Goal: Communication & Community: Answer question/provide support

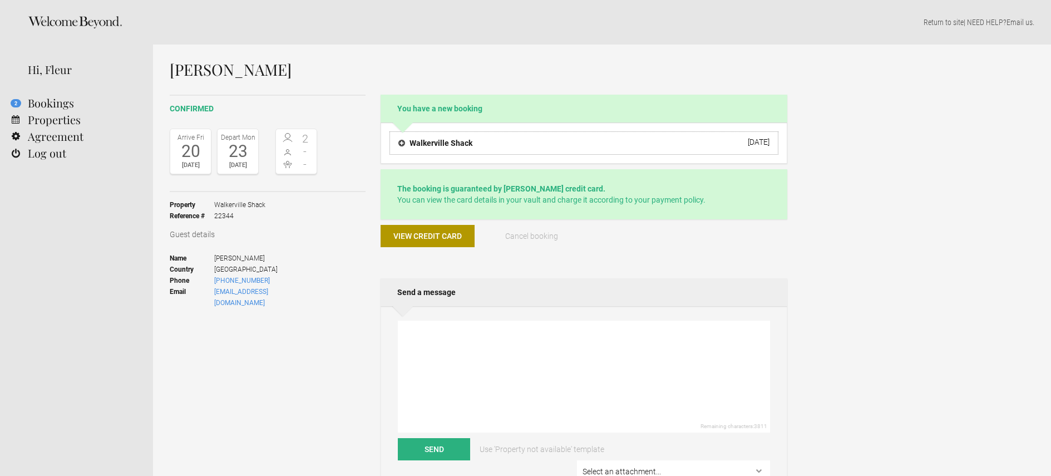
click at [507, 146] on button "Walkerville Shack 3 October 2025" at bounding box center [583, 142] width 389 height 23
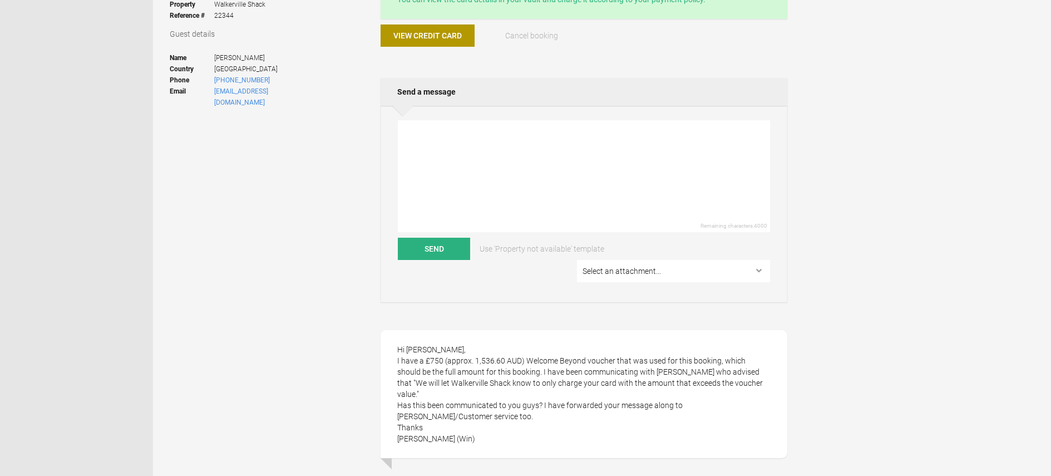
scroll to position [96, 0]
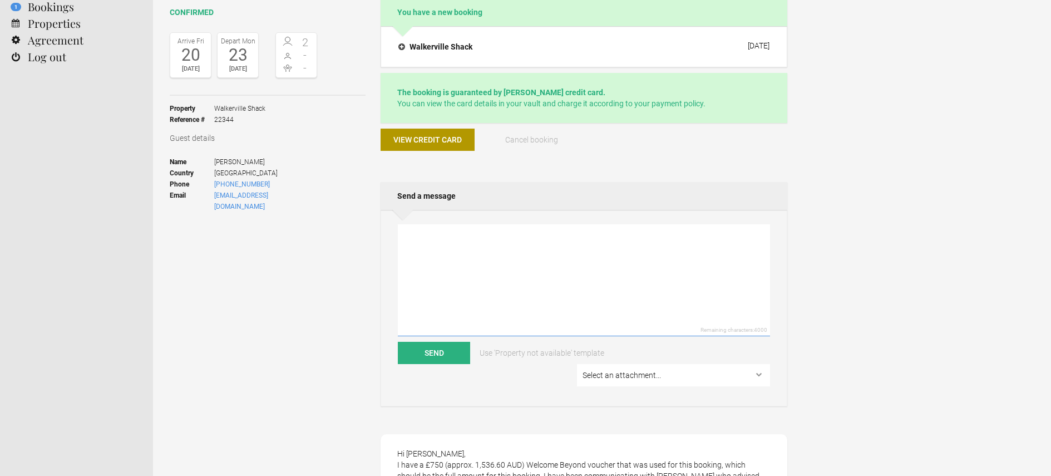
click at [431, 238] on textarea at bounding box center [584, 280] width 372 height 112
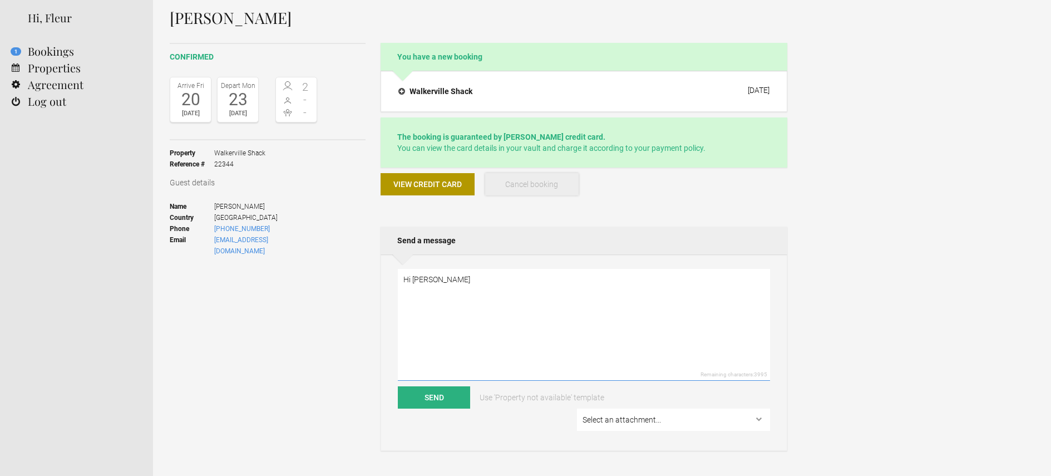
scroll to position [0, 0]
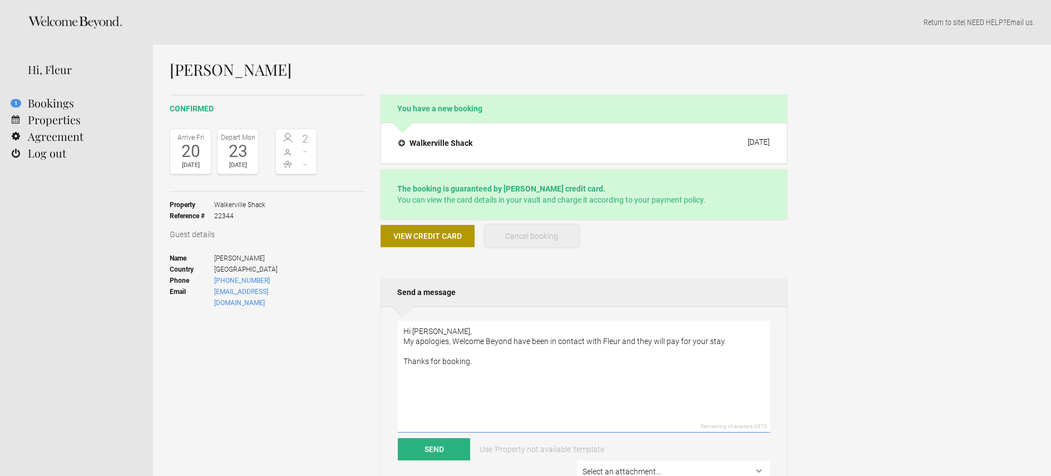
paste textarea "[URL][DOMAIN_NAME][PERSON_NAME]"
paste textarea "What happens next? We kindly ask that we are advised if any amendments are requ…"
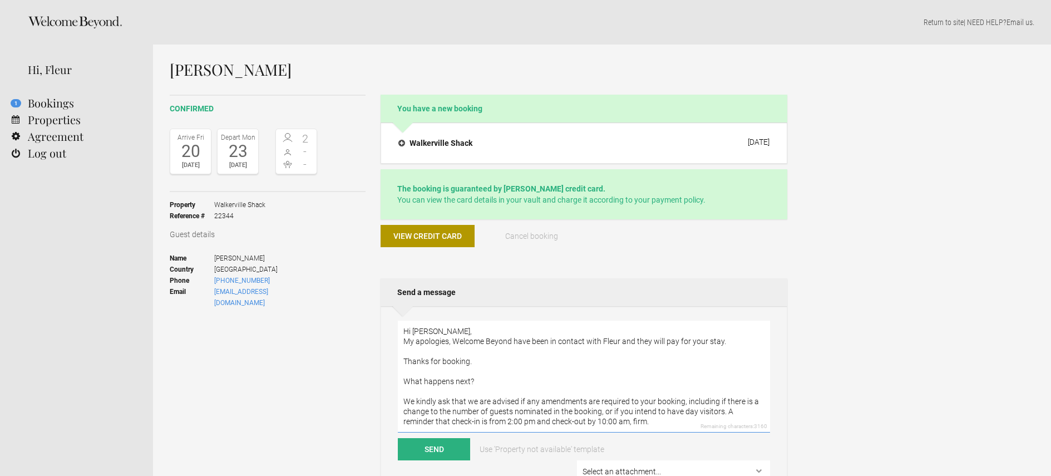
click at [495, 362] on textarea "Hi [PERSON_NAME], My apologies, Welcome Beyond have been in contact with Fleur …" at bounding box center [584, 377] width 372 height 112
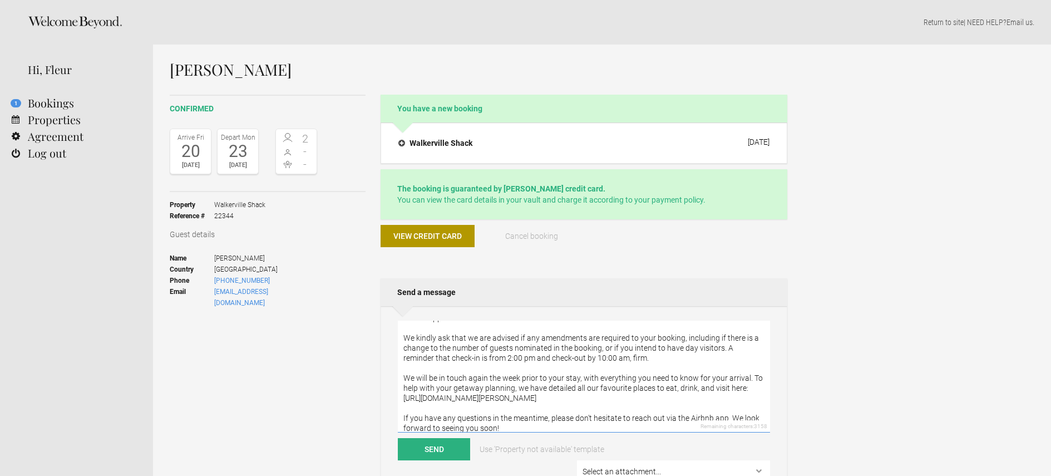
scroll to position [86, 0]
click at [403, 396] on textarea "Hi [PERSON_NAME], My apologies, Welcome Beyond have been in contact with Fleur …" at bounding box center [584, 377] width 372 height 112
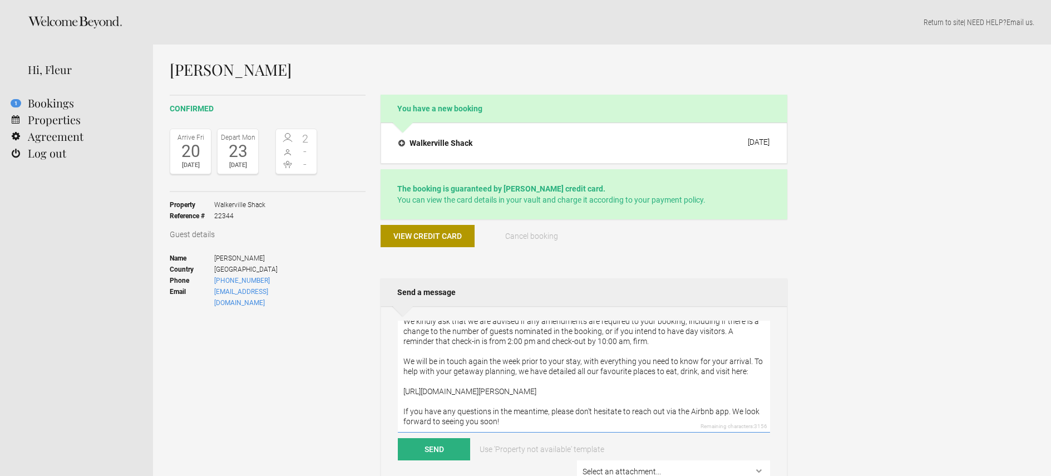
scroll to position [110, 0]
drag, startPoint x: 642, startPoint y: 383, endPoint x: 392, endPoint y: 379, distance: 249.9
click at [399, 380] on textarea "Hi [PERSON_NAME], My apologies, Welcome Beyond have been in contact with Fleur …" at bounding box center [584, 377] width 372 height 112
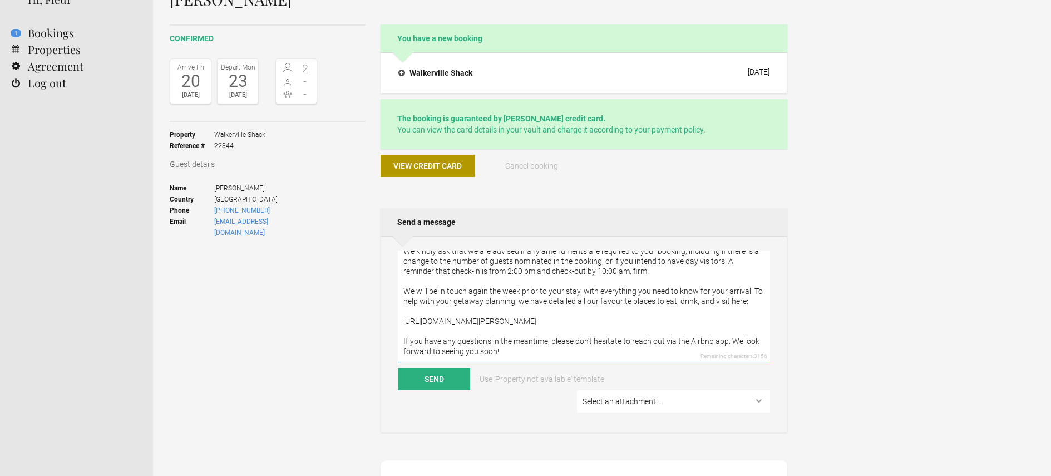
scroll to position [72, 0]
click at [674, 350] on textarea "Hi [PERSON_NAME], My apologies, Welcome Beyond have been in contact with Fleur …" at bounding box center [584, 305] width 372 height 112
drag, startPoint x: 724, startPoint y: 329, endPoint x: 679, endPoint y: 332, distance: 45.7
click at [677, 331] on textarea "Hi [PERSON_NAME], My apologies, Welcome Beyond have been in contact with Fleur …" at bounding box center [584, 305] width 372 height 112
type textarea "Hi [PERSON_NAME], My apologies, Welcome Beyond have been in contact with Fleur …"
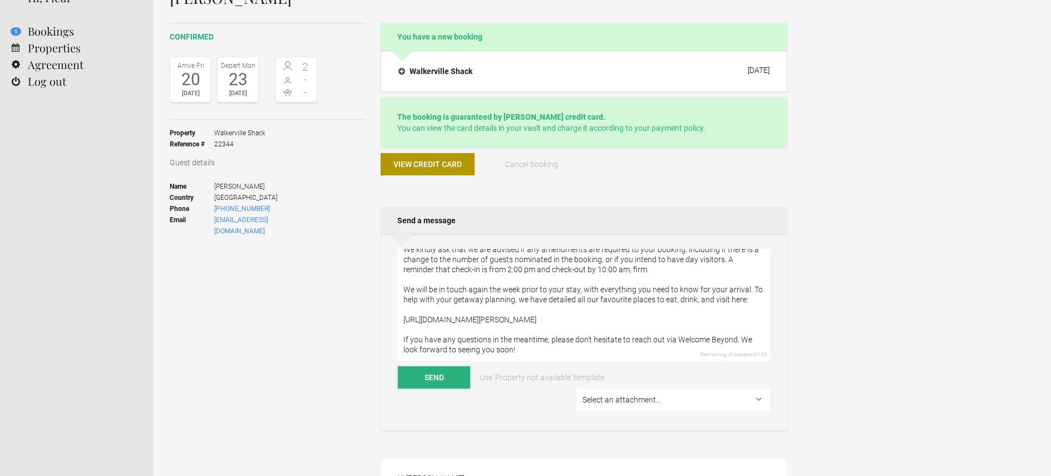
click at [432, 377] on button "Send" at bounding box center [434, 377] width 72 height 22
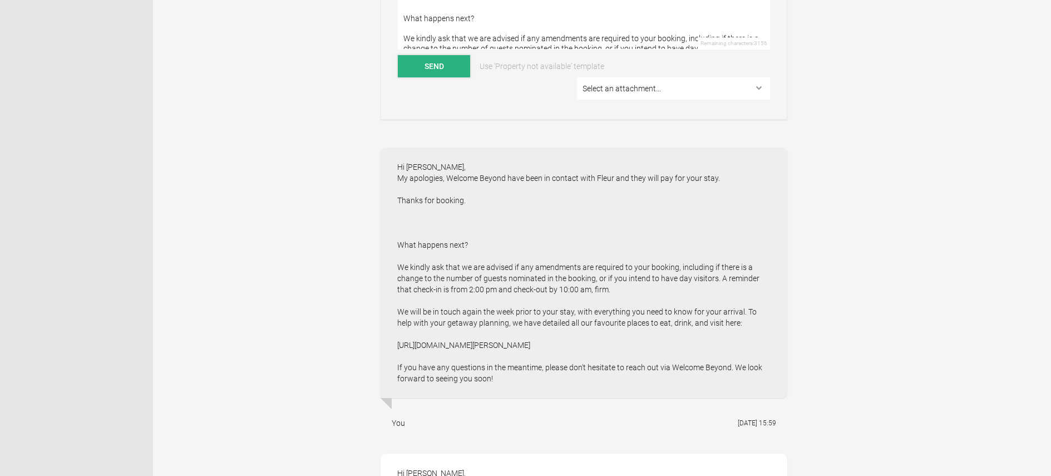
scroll to position [474, 0]
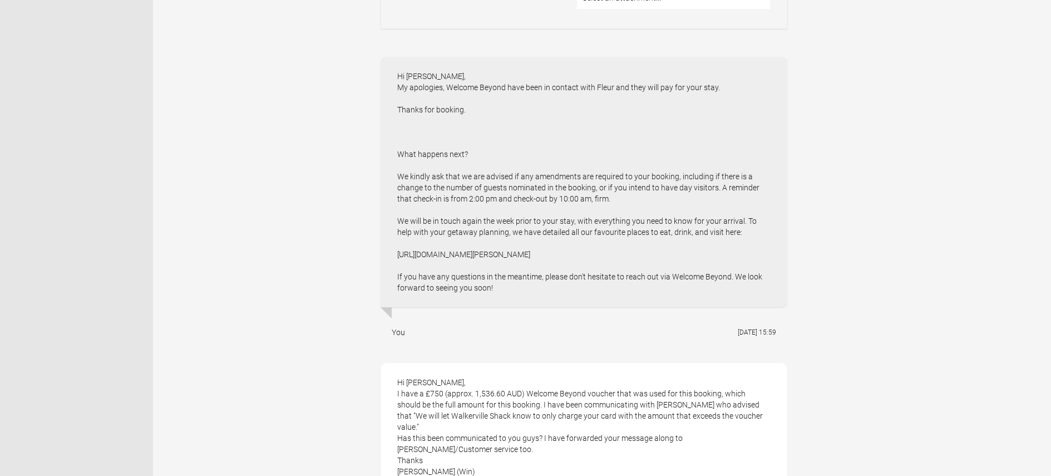
click at [505, 263] on div "Hi [PERSON_NAME], My apologies, Welcome Beyond have been in contact with Fleur …" at bounding box center [584, 182] width 407 height 250
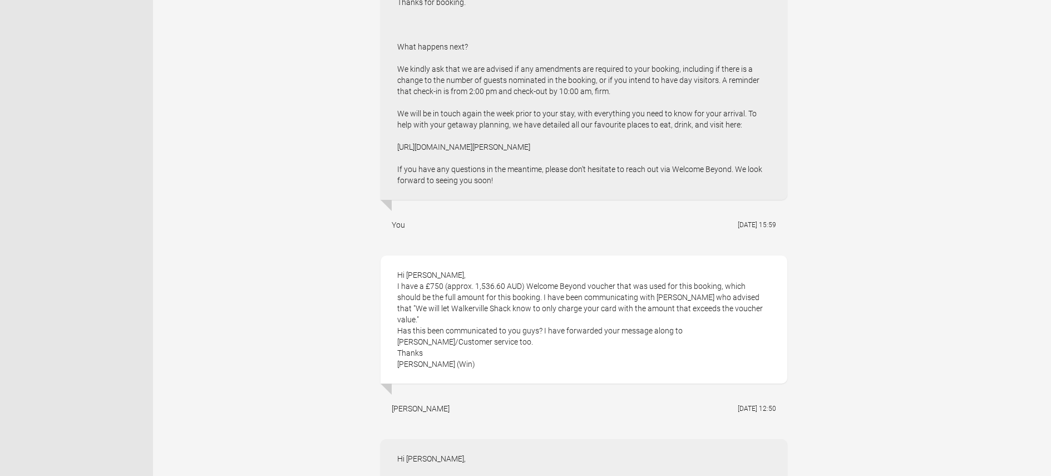
scroll to position [709, 0]
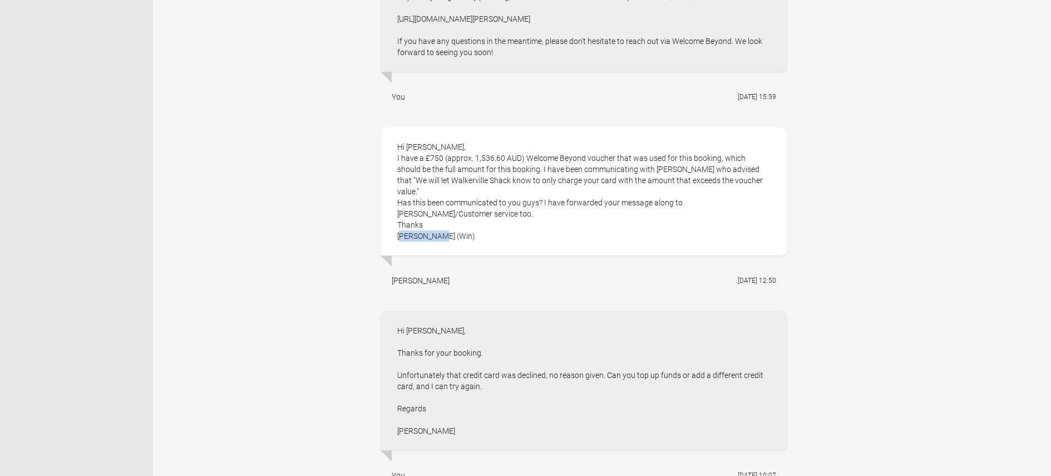
drag, startPoint x: 440, startPoint y: 199, endPoint x: 389, endPoint y: 204, distance: 50.9
click at [389, 204] on div "Hi [PERSON_NAME], I have a £750 (approx. 1,536.60 AUD) Welcome Beyond voucher t…" at bounding box center [584, 191] width 407 height 128
copy div "[PERSON_NAME] (Win)"
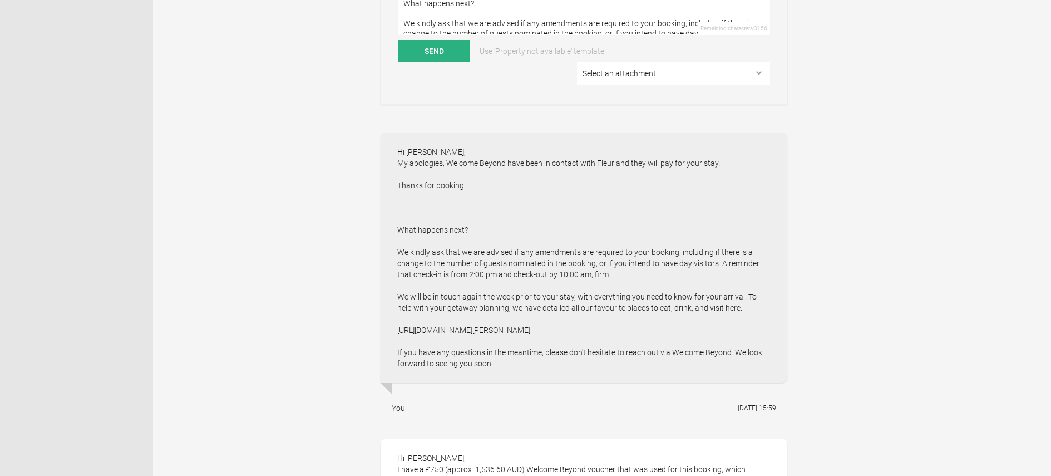
scroll to position [0, 0]
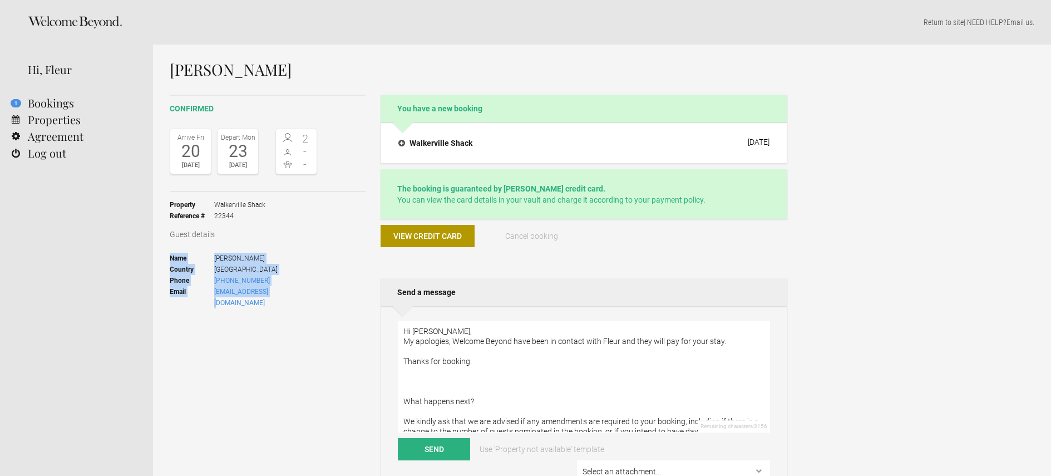
drag, startPoint x: 170, startPoint y: 258, endPoint x: 287, endPoint y: 289, distance: 120.4
click at [287, 289] on ul "Name [PERSON_NAME] Country [GEOGRAPHIC_DATA] Phone [PHONE_NUMBER] Email [EMAIL_…" at bounding box center [243, 280] width 147 height 70
drag, startPoint x: 171, startPoint y: 201, endPoint x: 295, endPoint y: 289, distance: 152.2
click at [295, 289] on div "Property [GEOGRAPHIC_DATA] Shack Reference # 22344 Guest details Name [PERSON_N…" at bounding box center [268, 254] width 196 height 124
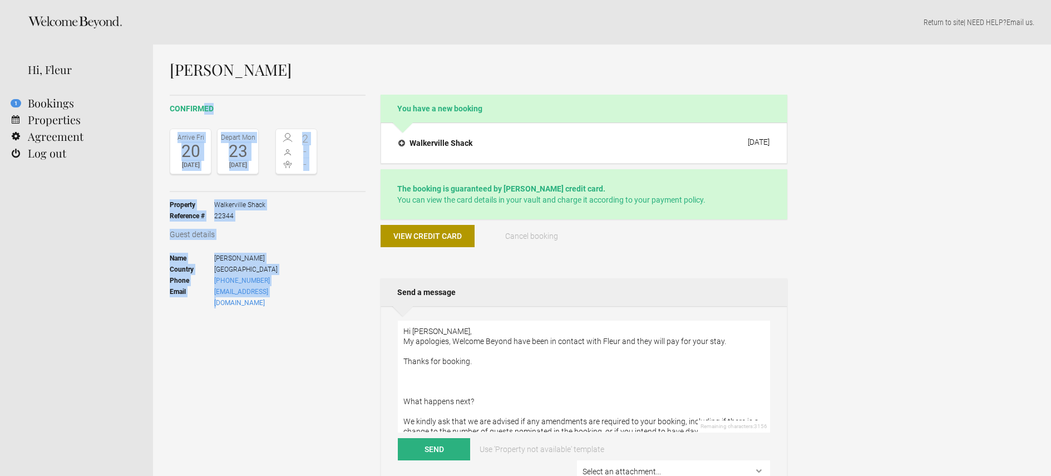
drag, startPoint x: 170, startPoint y: 107, endPoint x: 277, endPoint y: 288, distance: 210.0
click at [277, 288] on div "confirmed Arrive [DATE] Depart [DATE] 2 - - Toggle booking details Property [GE…" at bounding box center [268, 233] width 196 height 277
copy div "confirmed Arrive [DATE] Depart [DATE] 2 - - Toggle booking details Property [GE…"
